Goal: Answer question/provide support: Share knowledge or assist other users

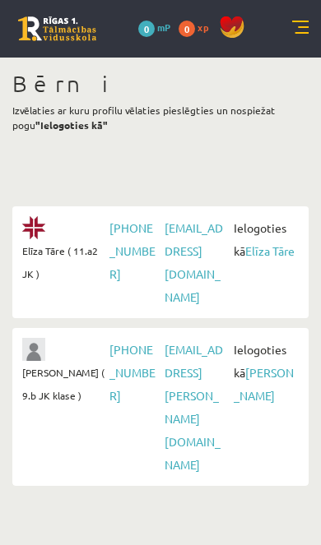
click at [249, 375] on link "[PERSON_NAME]" at bounding box center [263, 384] width 60 height 38
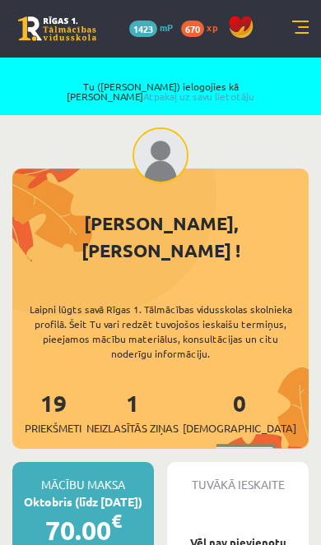
click at [250, 90] on link "Atpakaļ uz savu lietotāju" at bounding box center [198, 96] width 111 height 13
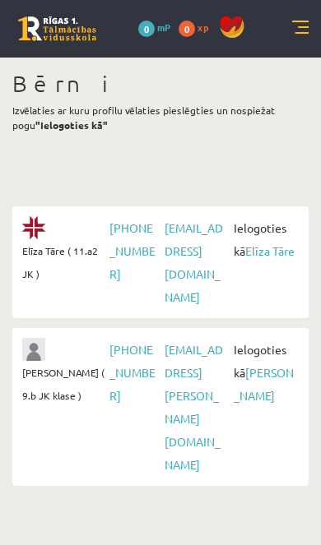
click at [265, 251] on link "Elīza Tāre" at bounding box center [269, 250] width 49 height 15
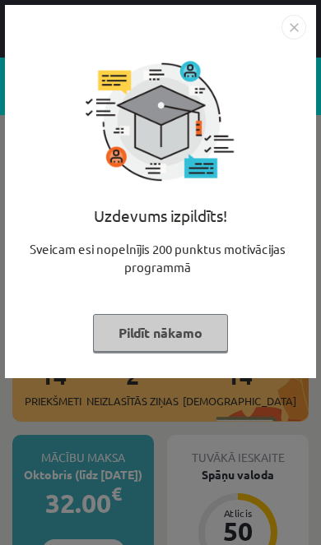
click at [191, 342] on button "Pildīt nākamo" at bounding box center [160, 333] width 135 height 38
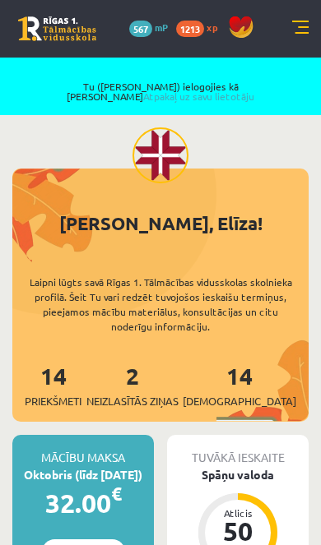
click at [254, 90] on link "Atpakaļ uz savu lietotāju" at bounding box center [198, 96] width 111 height 13
